Goal: Information Seeking & Learning: Learn about a topic

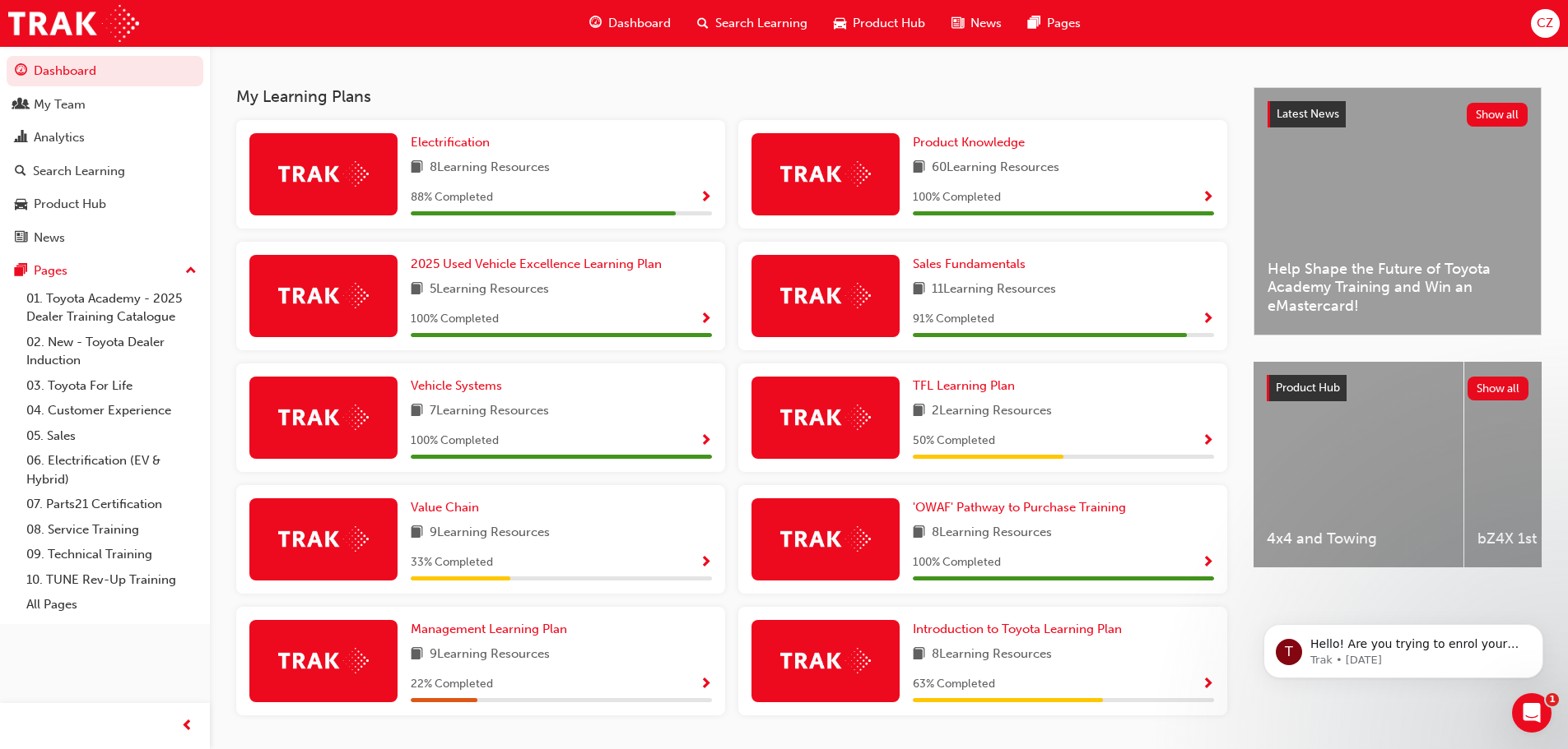
scroll to position [302, 0]
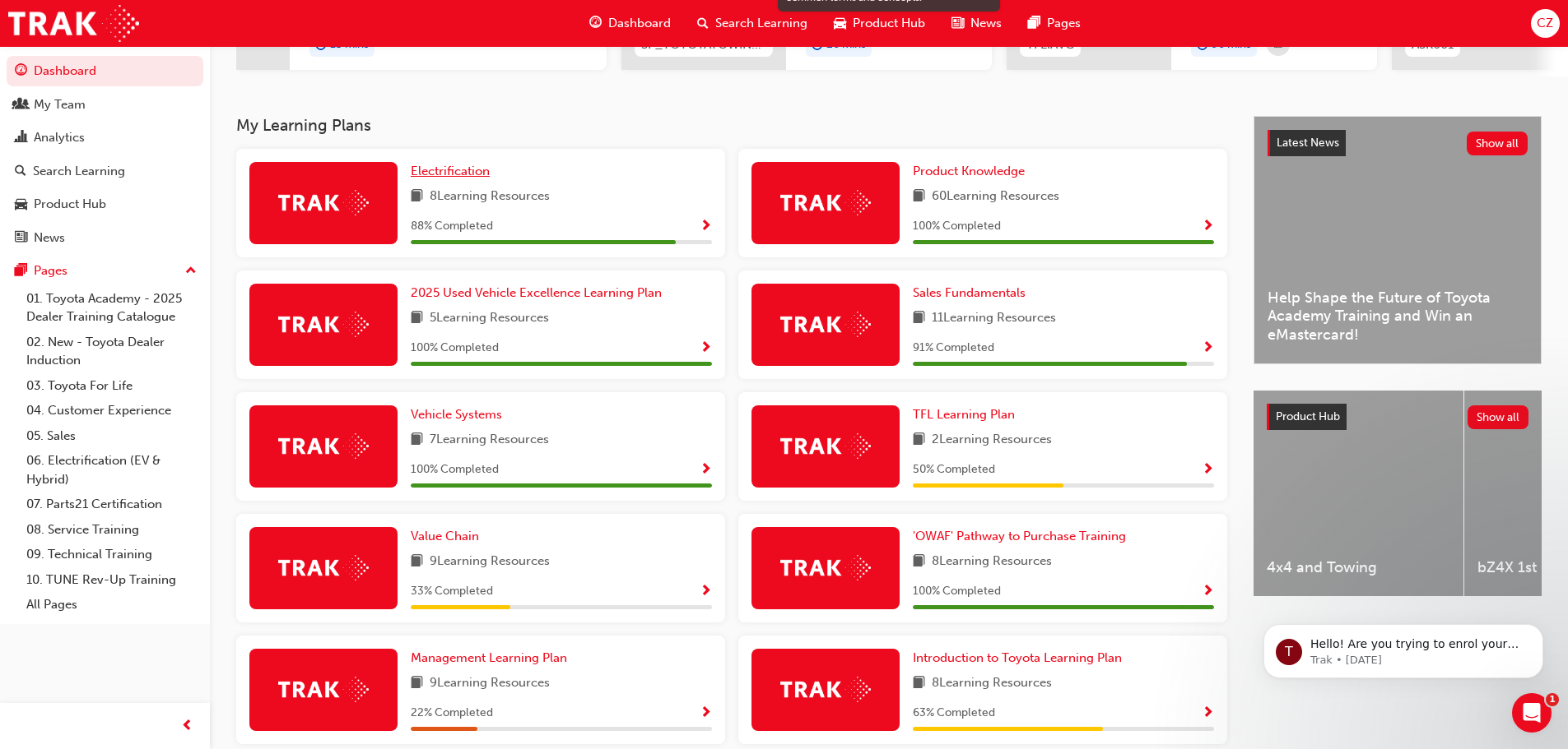
click at [468, 179] on span "Electrification" at bounding box center [450, 171] width 79 height 15
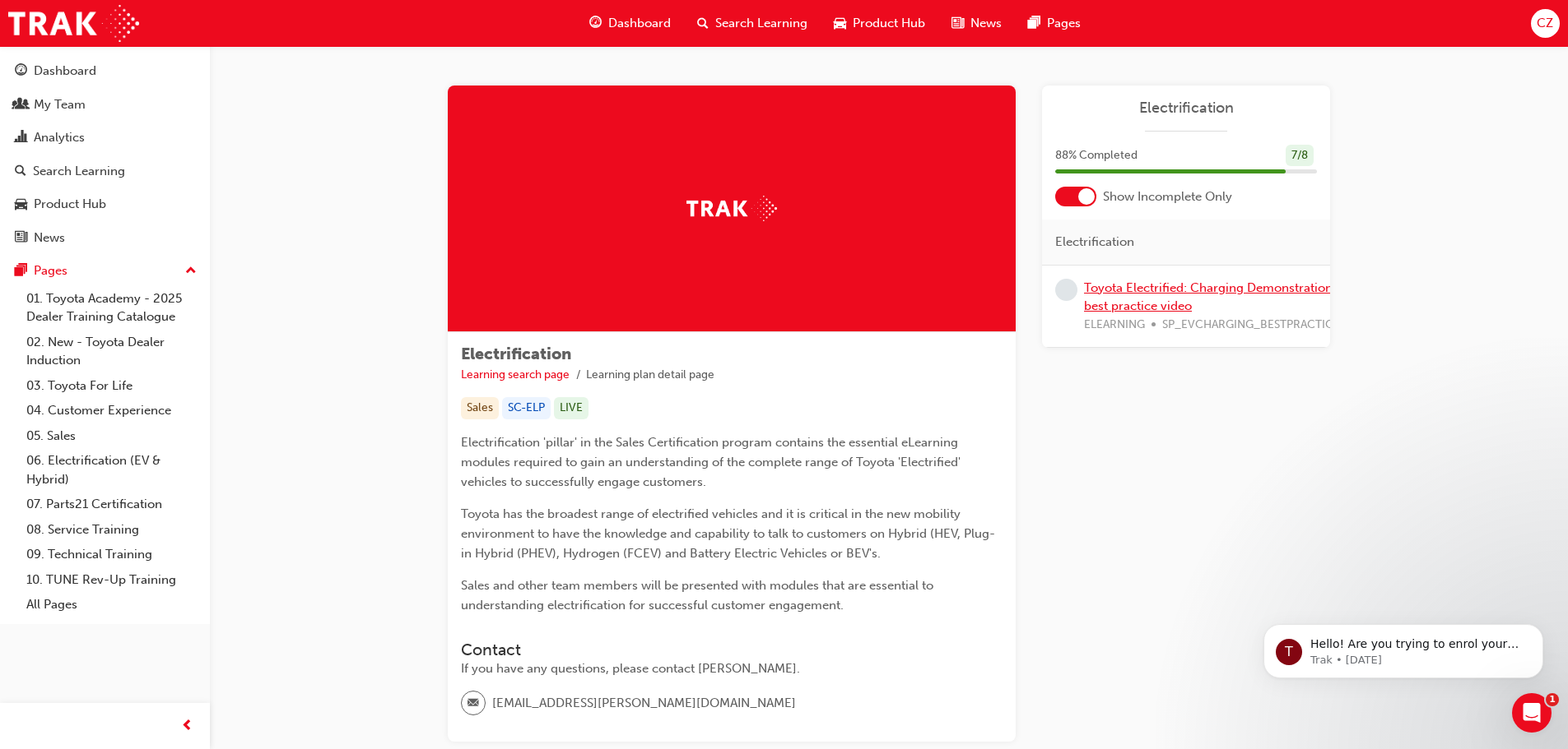
click at [1138, 287] on link "Toyota Electrified: Charging Demonstration best practice video" at bounding box center [1208, 297] width 248 height 34
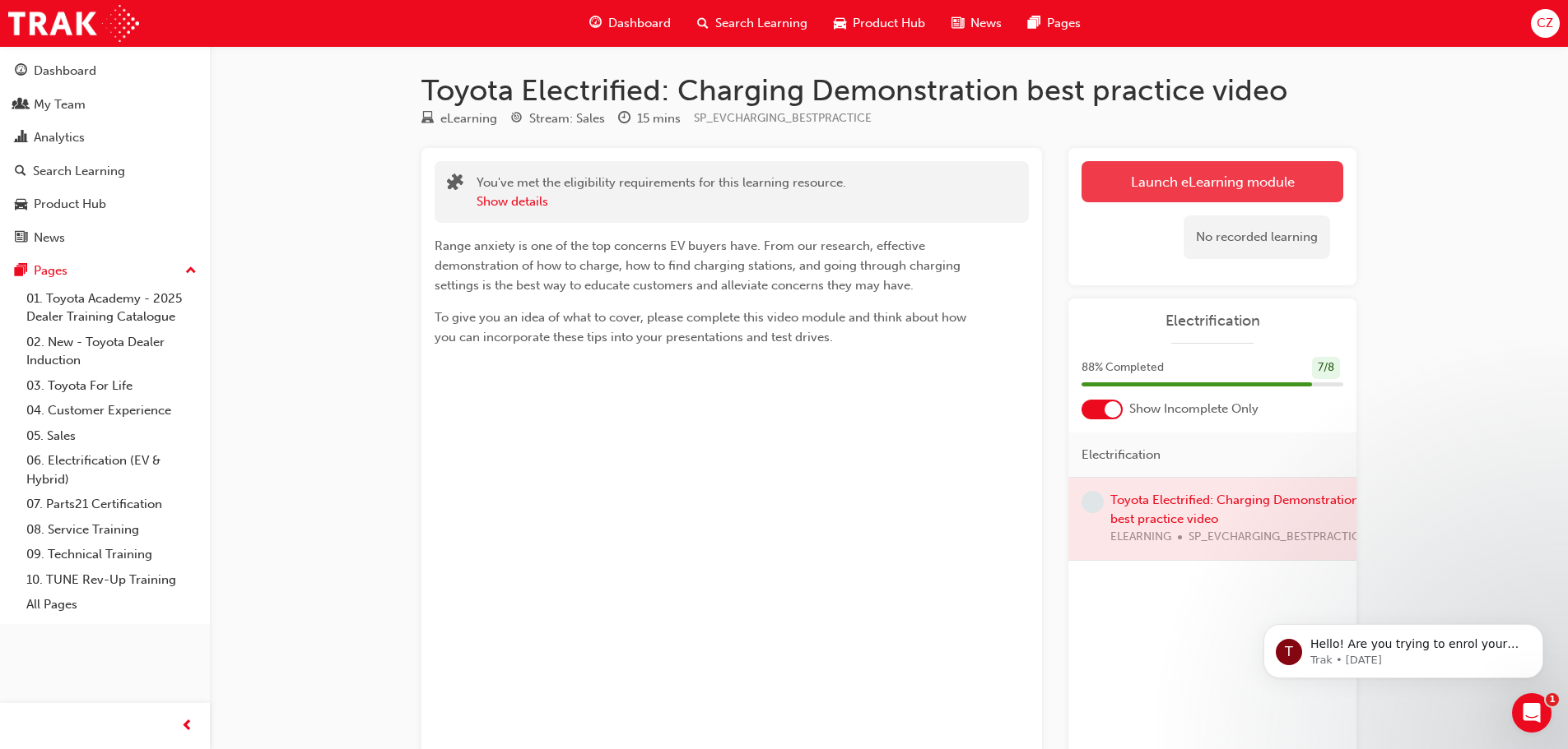
click at [1171, 178] on link "Launch eLearning module" at bounding box center [1212, 182] width 261 height 41
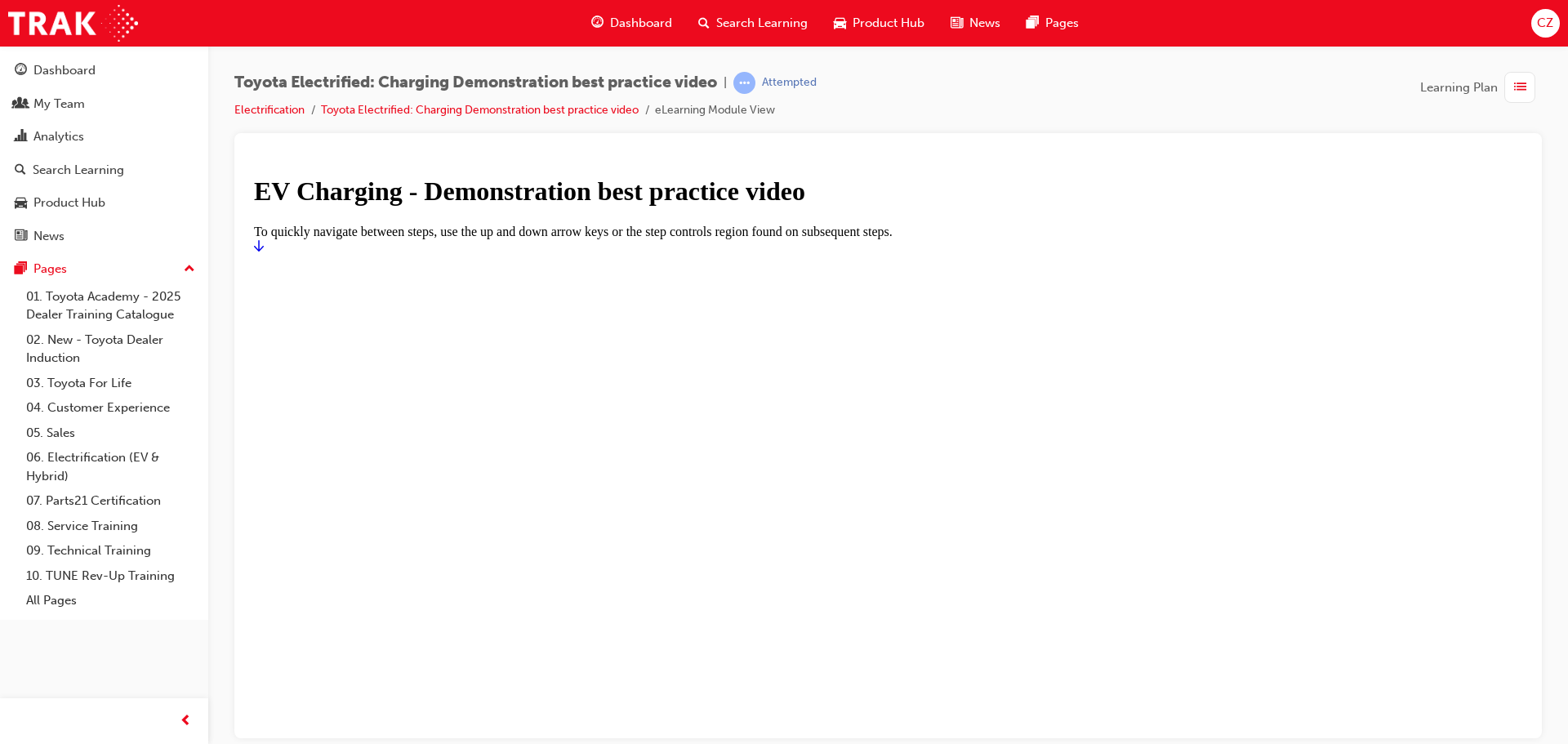
click at [263, 251] on icon "Start" at bounding box center [258, 246] width 10 height 13
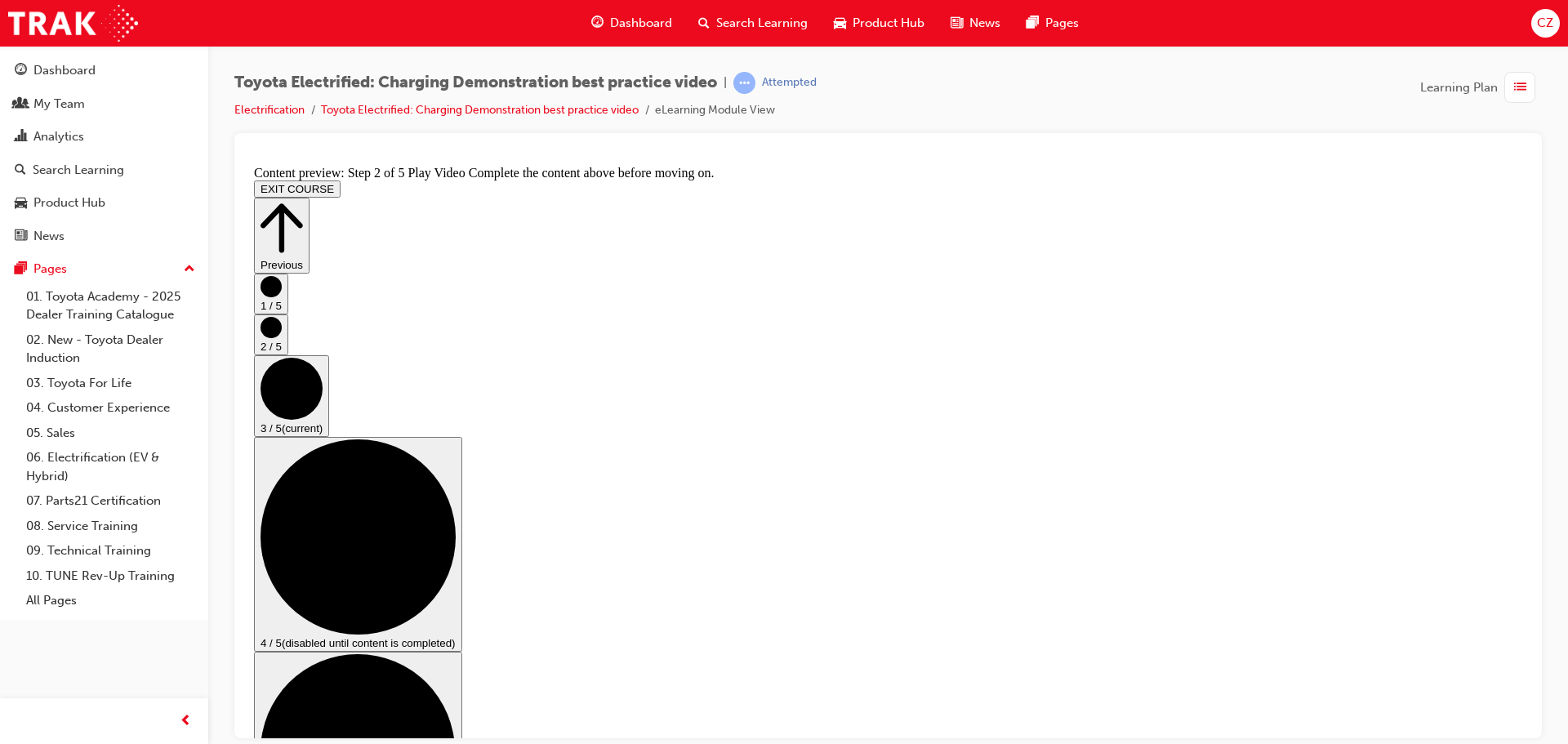
scroll to position [164, 0]
checkbox input "true"
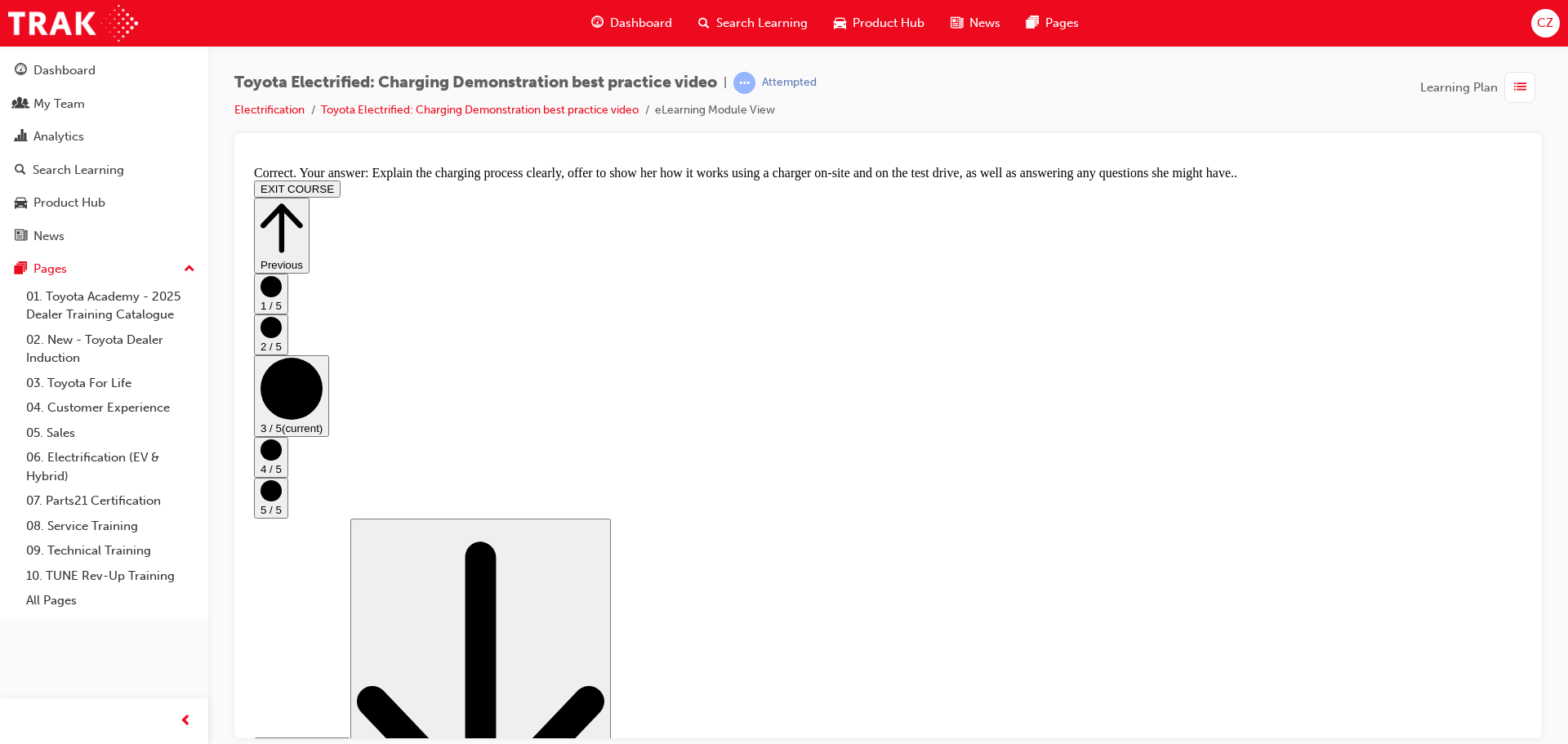
scroll to position [309, 0]
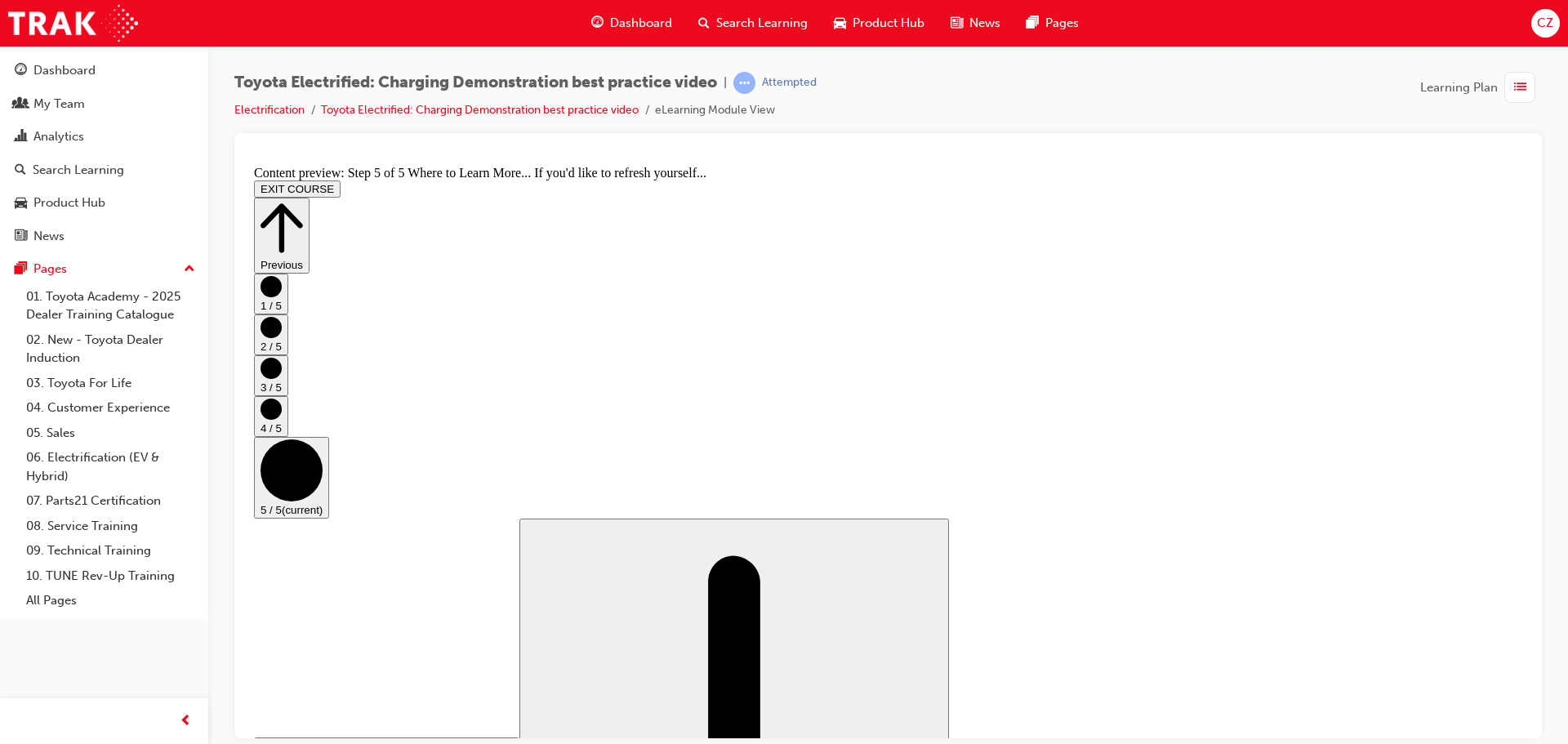
scroll to position [173, 0]
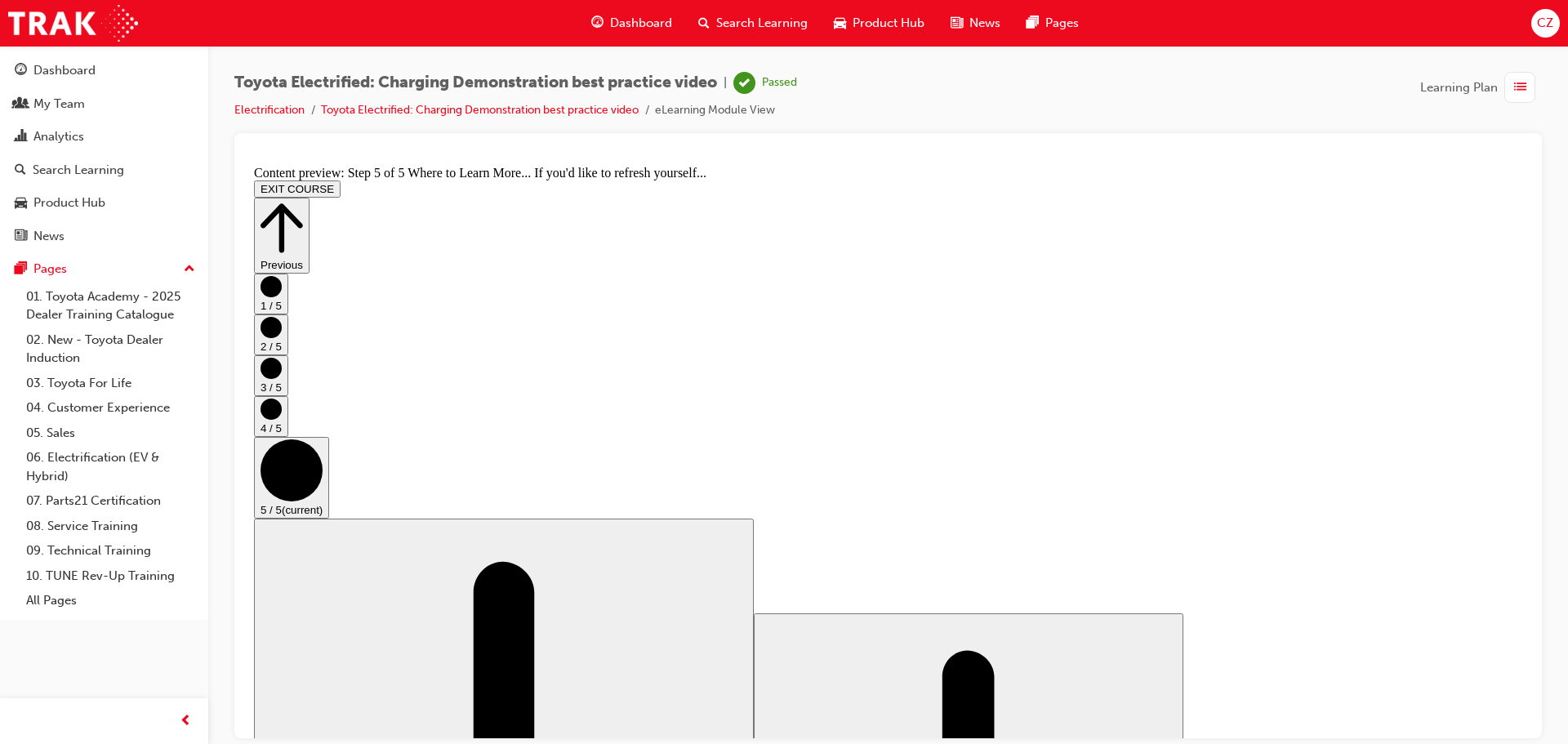
click at [340, 180] on button "EXIT COURSE" at bounding box center [297, 188] width 87 height 17
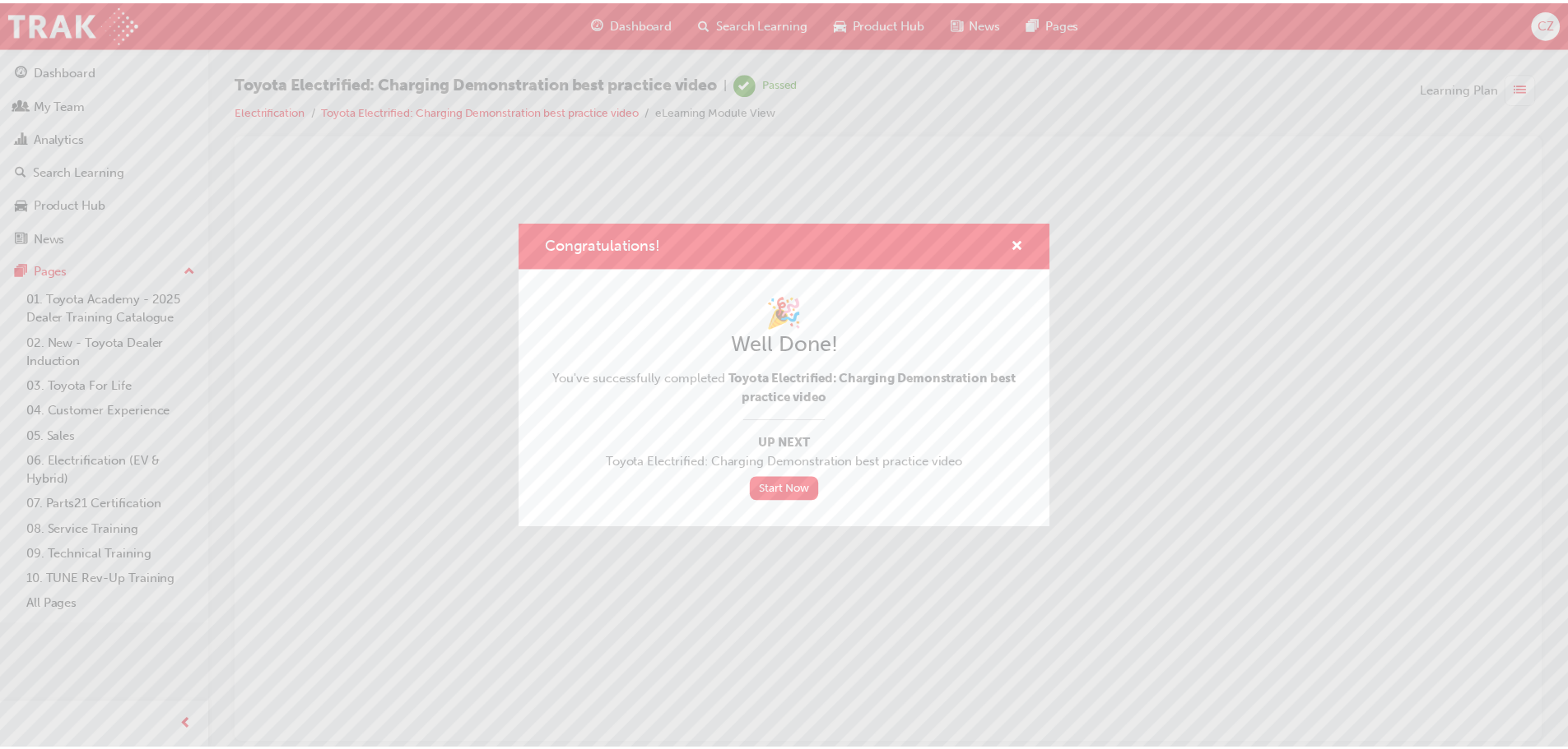
scroll to position [0, 0]
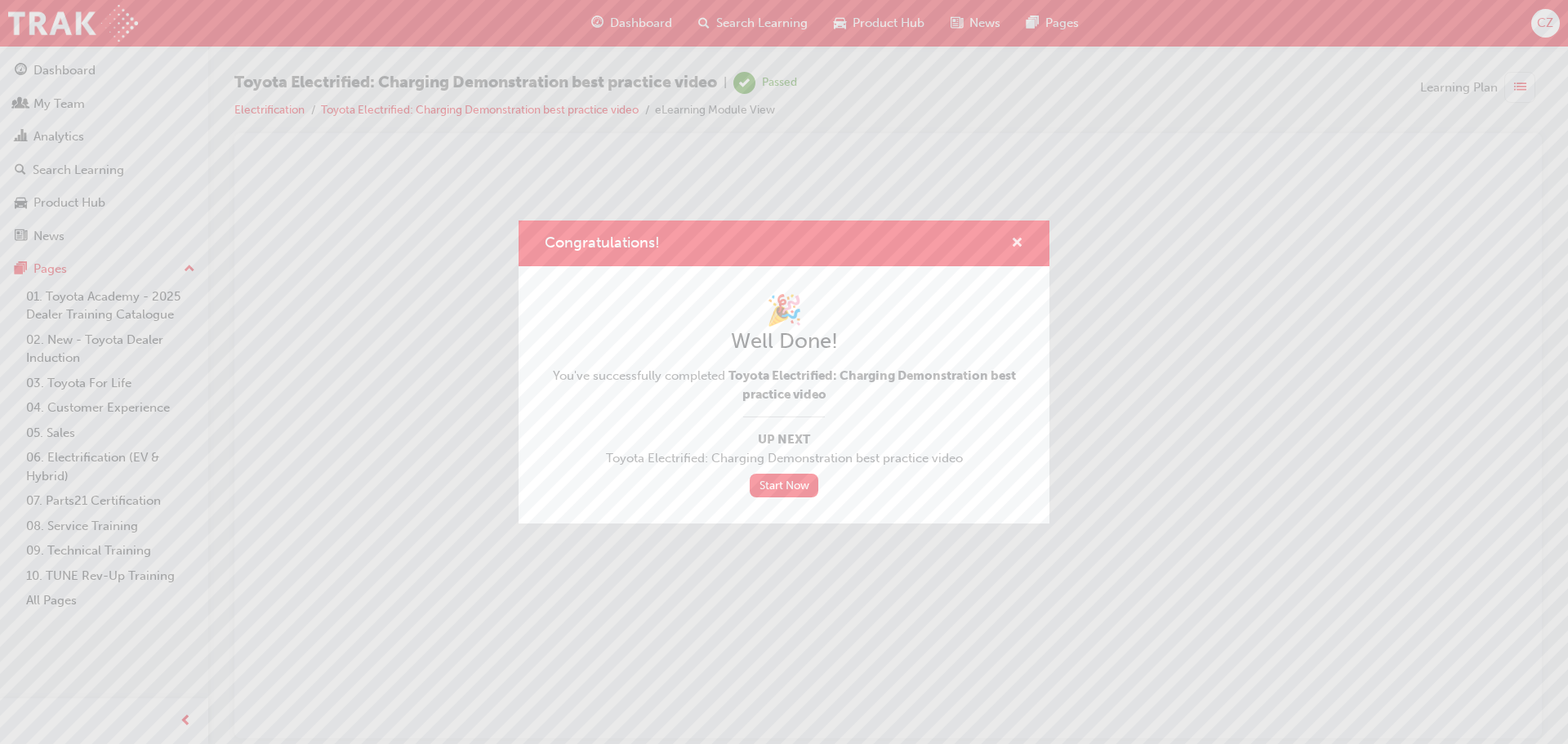
click at [1017, 242] on span "cross-icon" at bounding box center [1017, 245] width 12 height 15
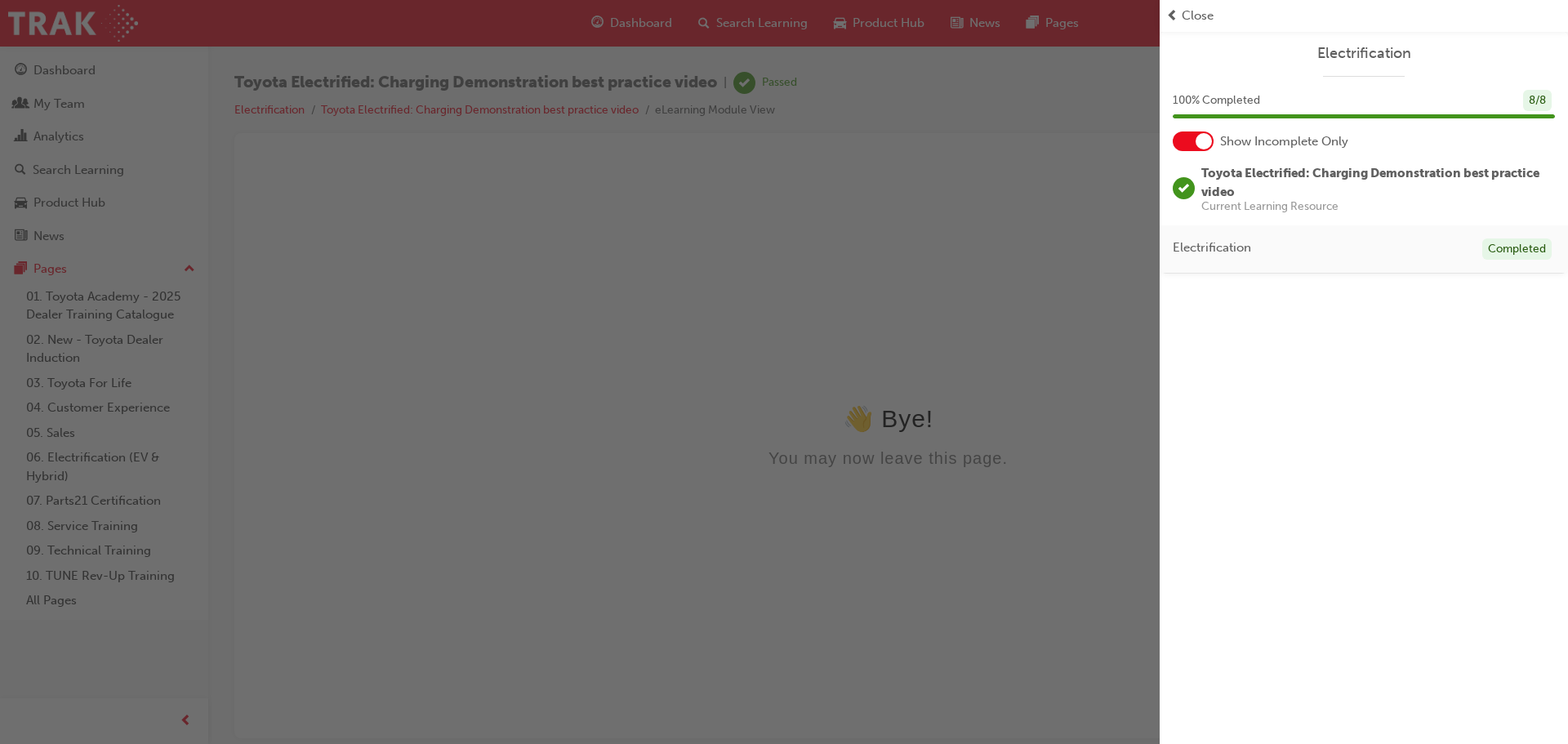
click at [1195, 14] on span "Close" at bounding box center [1197, 16] width 32 height 19
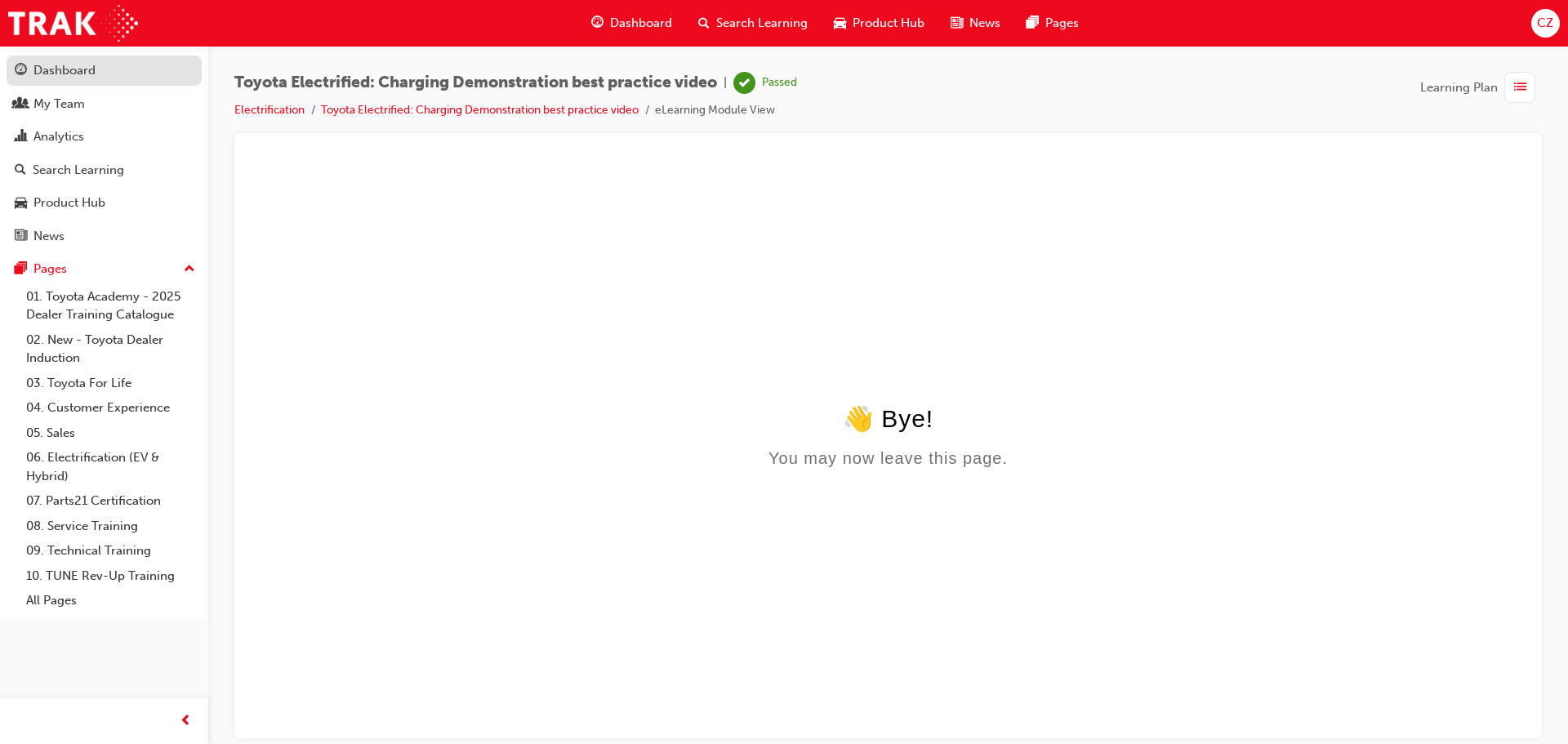
click at [56, 81] on link "Dashboard" at bounding box center [104, 70] width 195 height 30
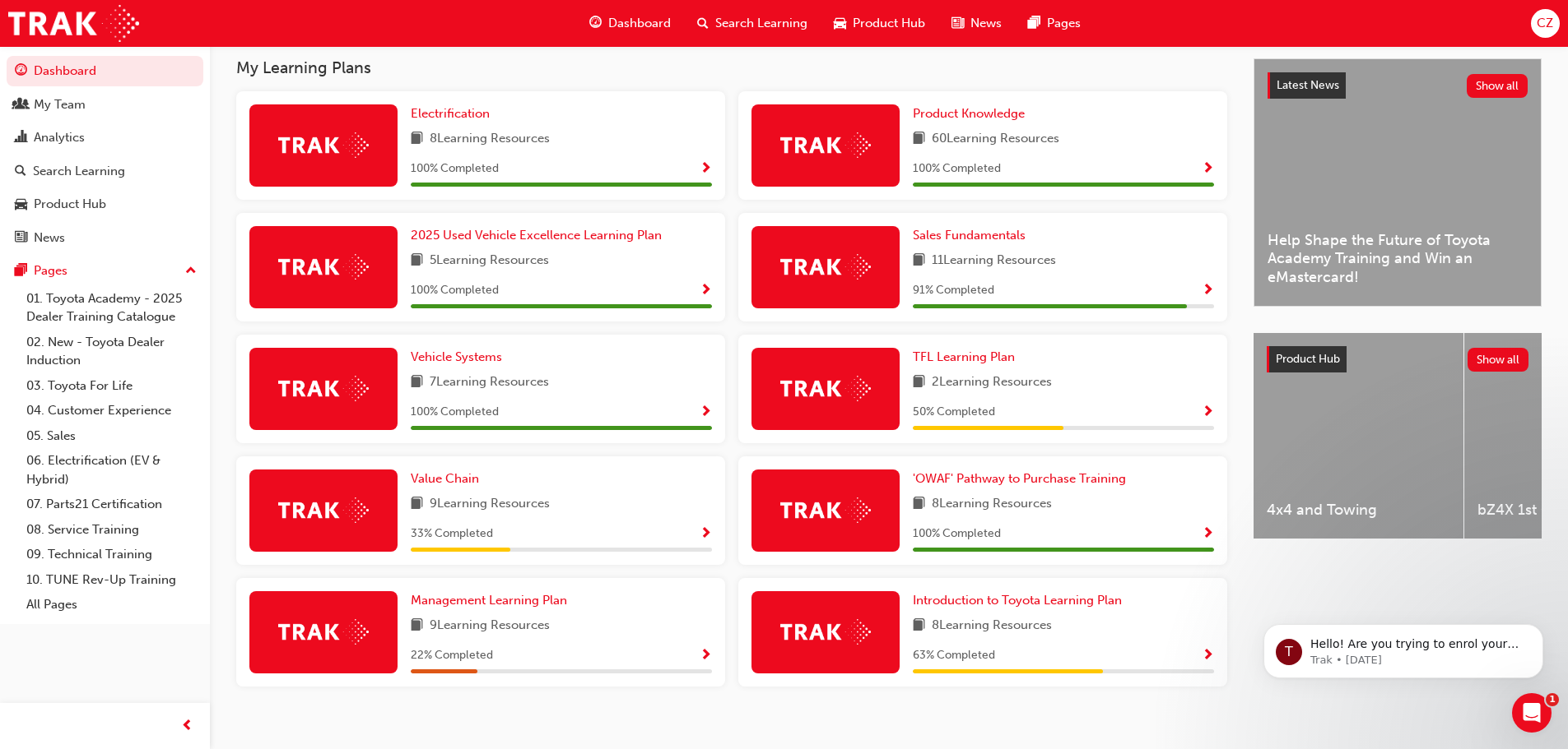
scroll to position [385, 0]
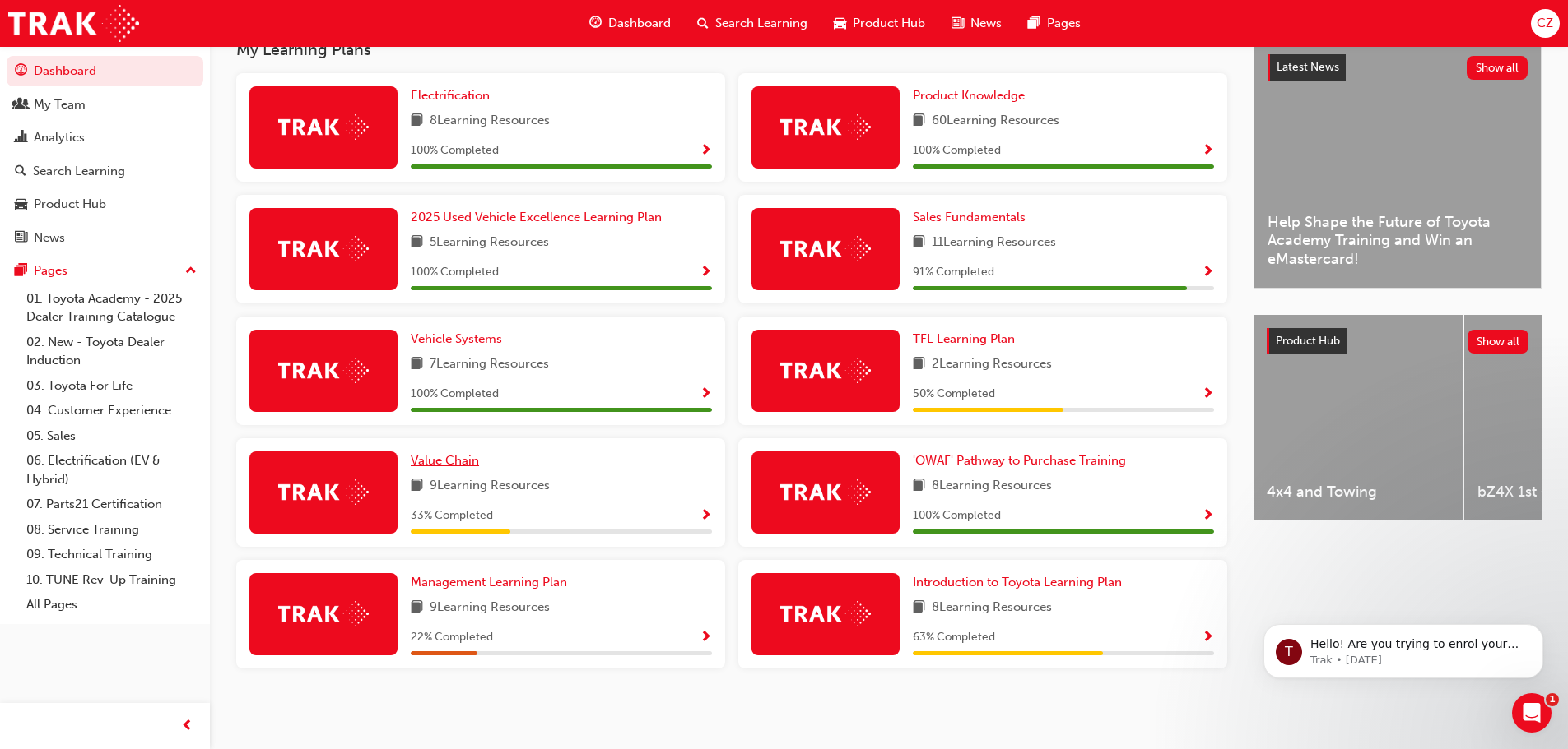
click at [444, 463] on span "Value Chain" at bounding box center [444, 461] width 68 height 15
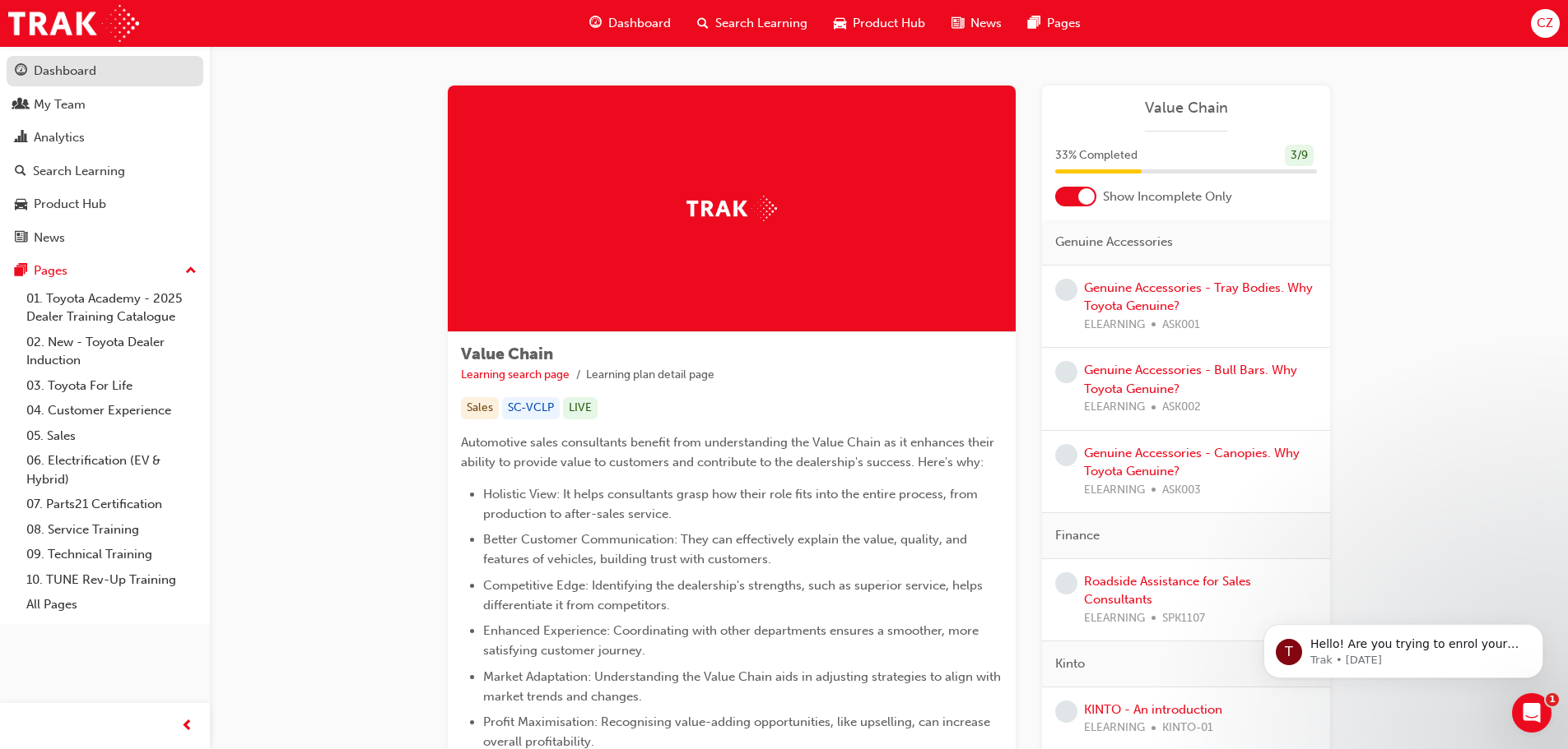
click at [101, 70] on div "Dashboard" at bounding box center [105, 71] width 181 height 21
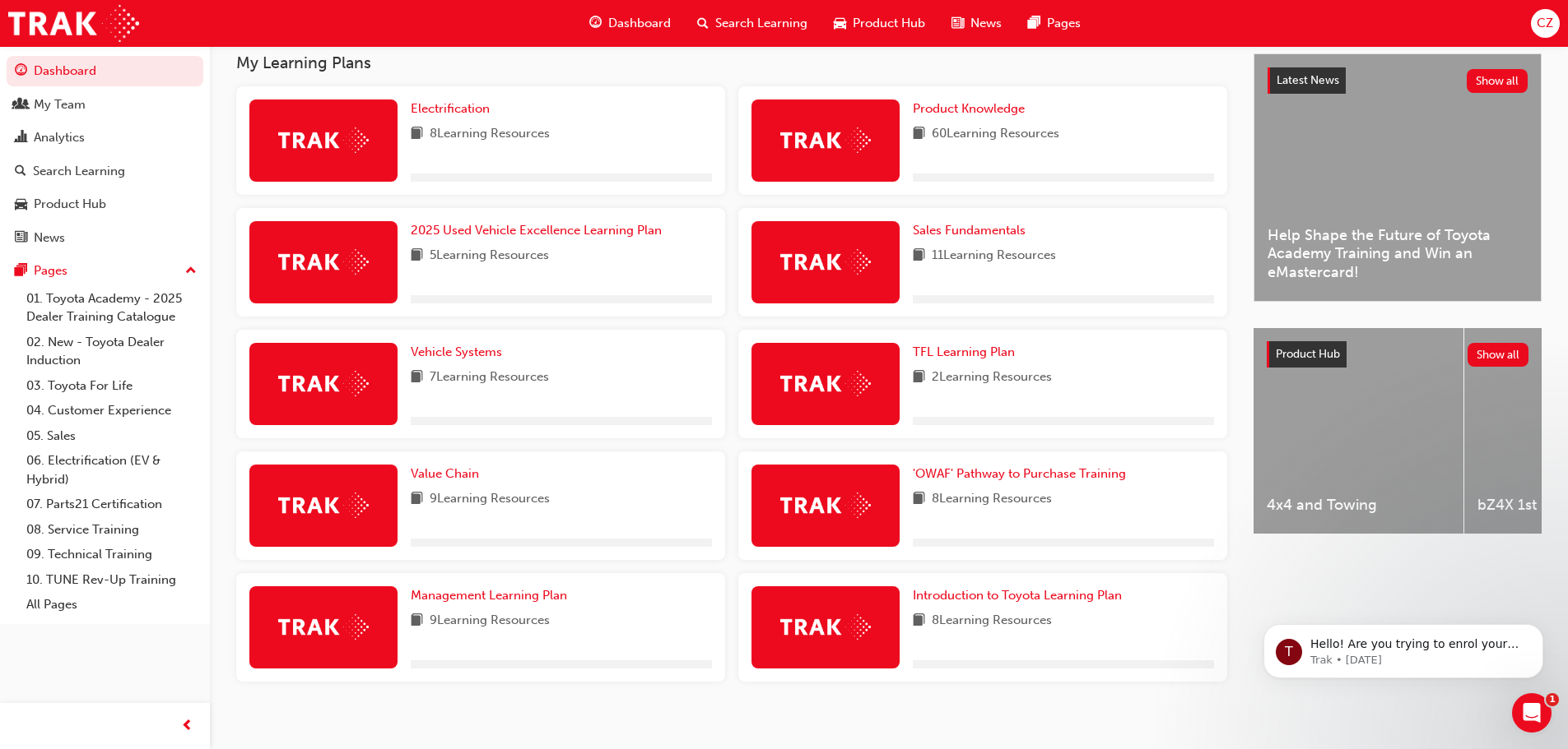
scroll to position [385, 0]
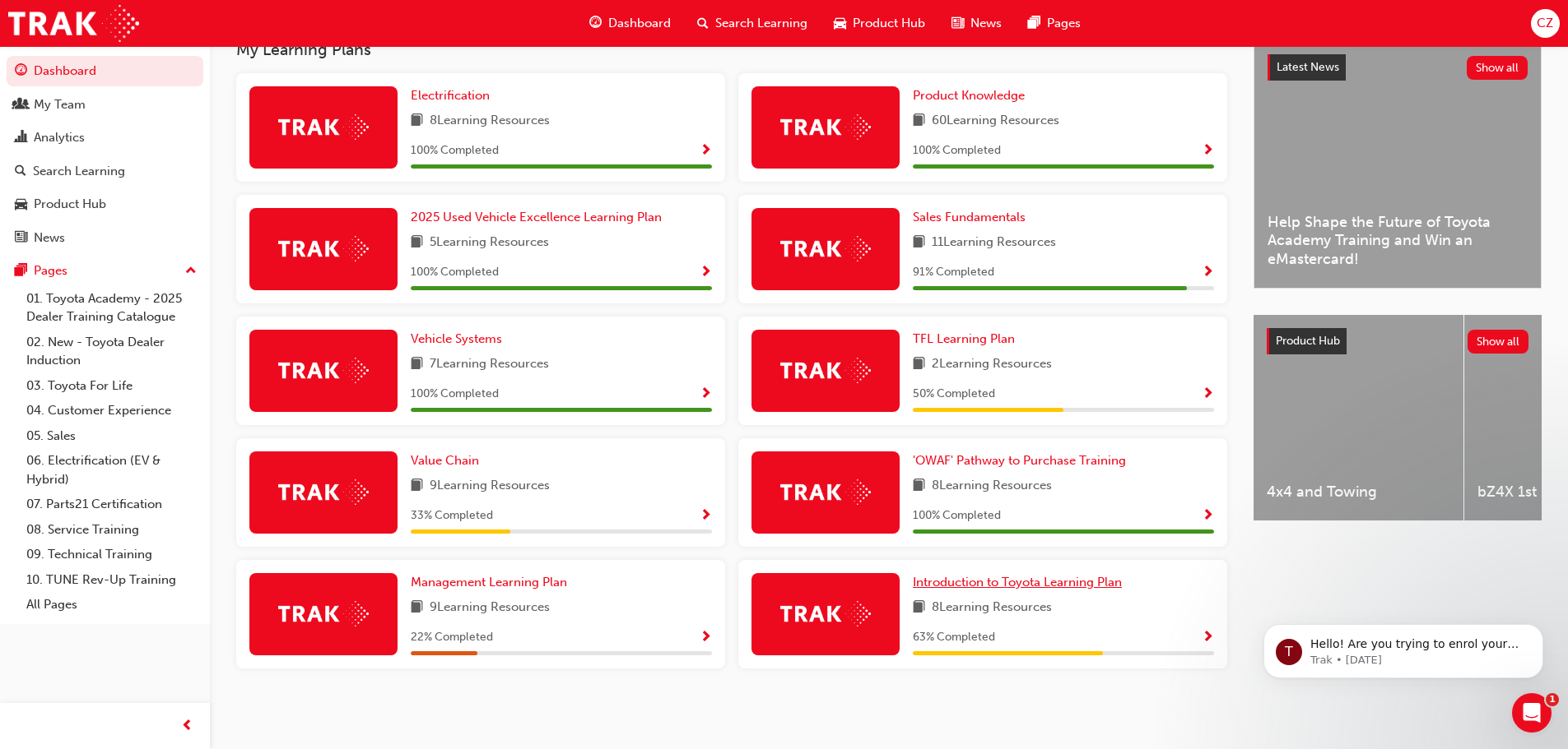
click at [994, 583] on span "Introduction to Toyota Learning Plan" at bounding box center [1017, 583] width 209 height 15
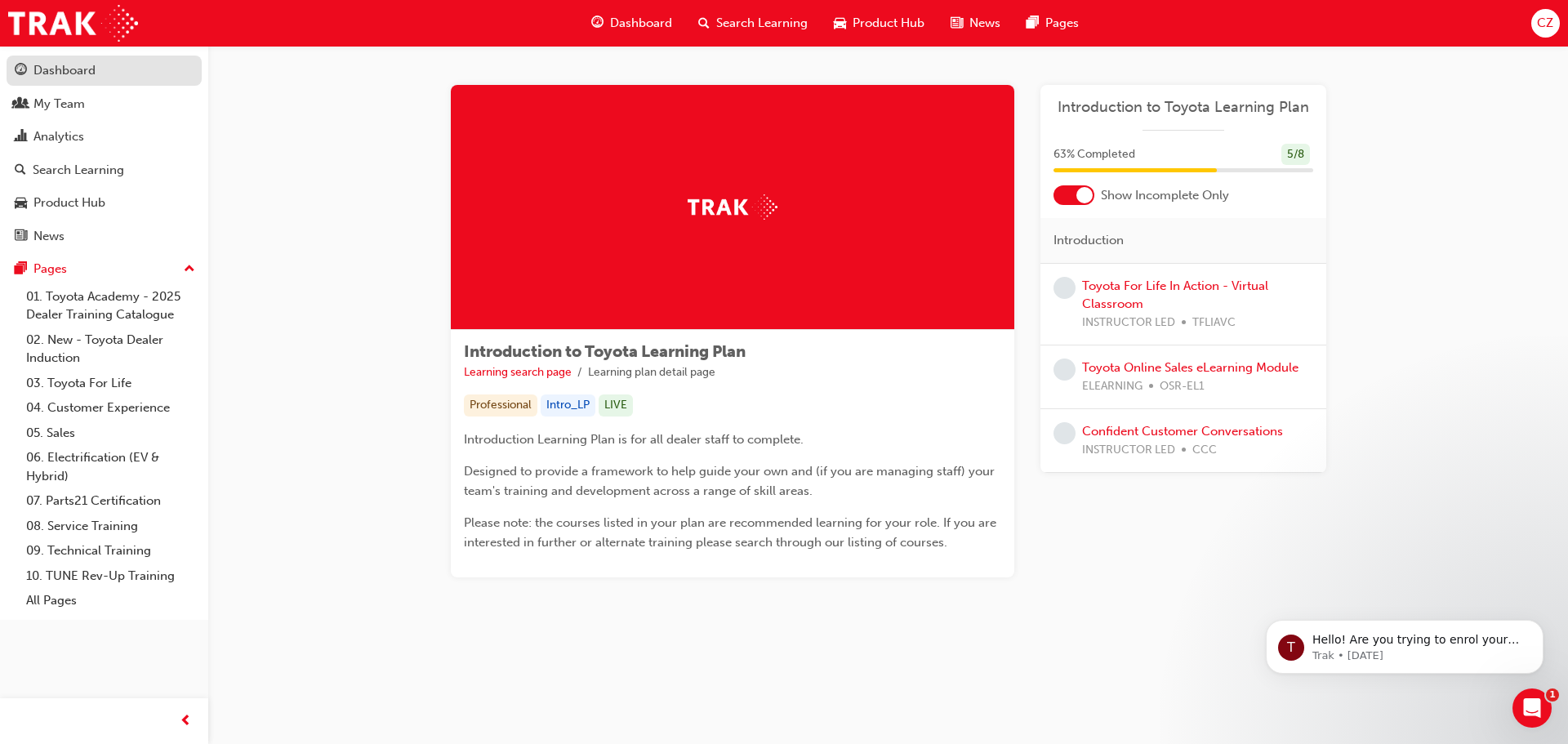
click at [88, 73] on div "Dashboard" at bounding box center [65, 70] width 62 height 19
